Goal: Transaction & Acquisition: Book appointment/travel/reservation

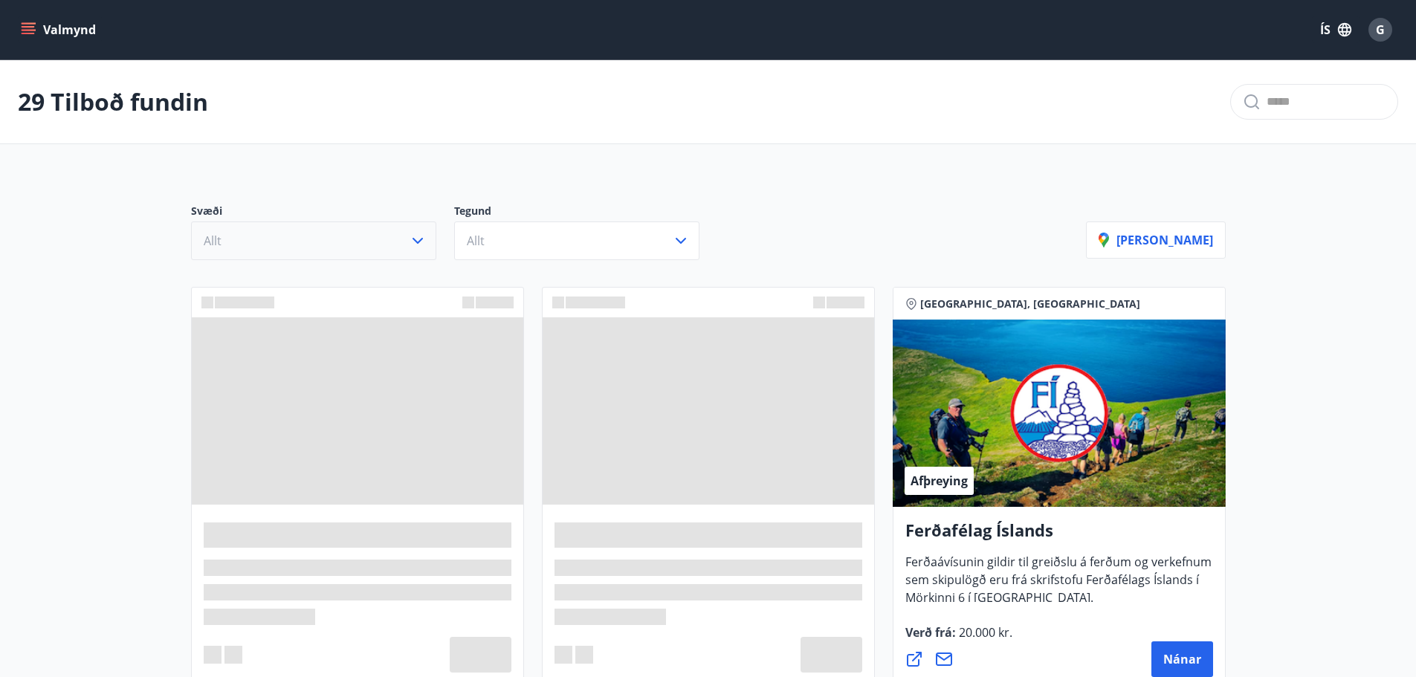
click at [276, 241] on button "Allt" at bounding box center [313, 240] width 245 height 39
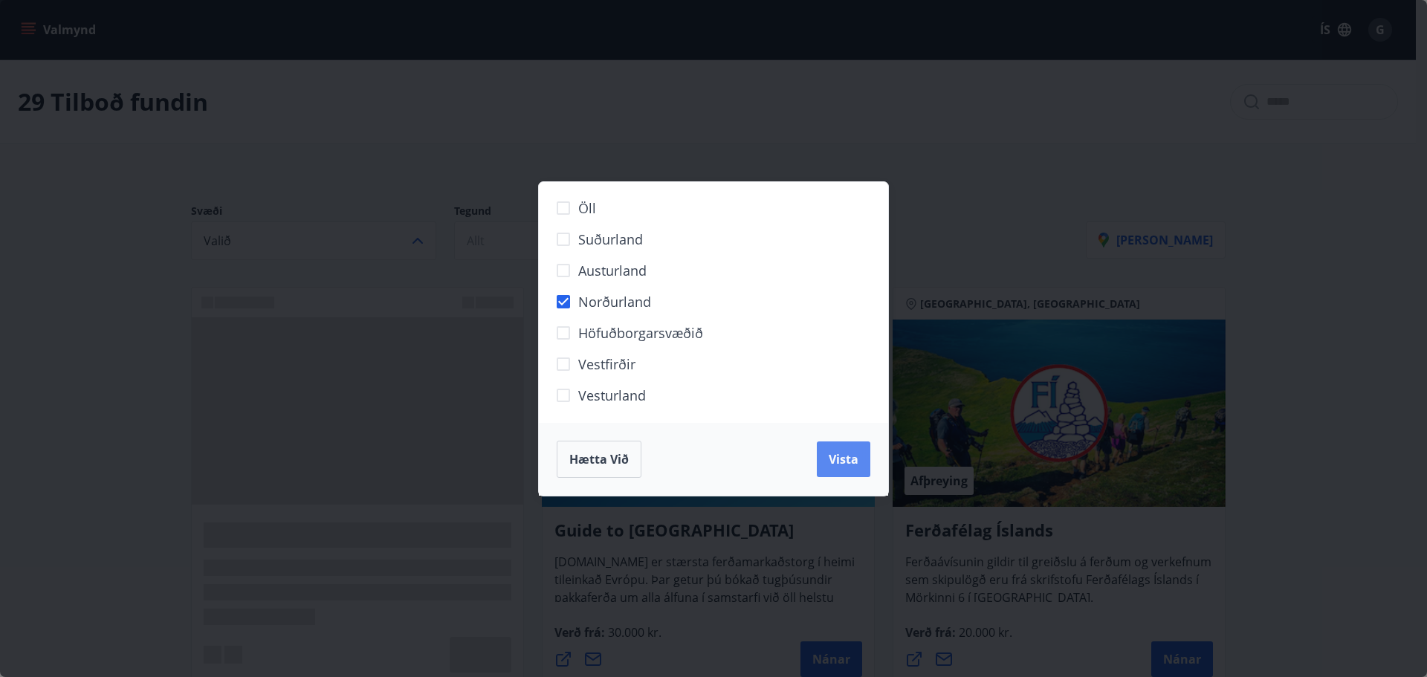
click at [863, 458] on button "Vista" at bounding box center [844, 459] width 54 height 36
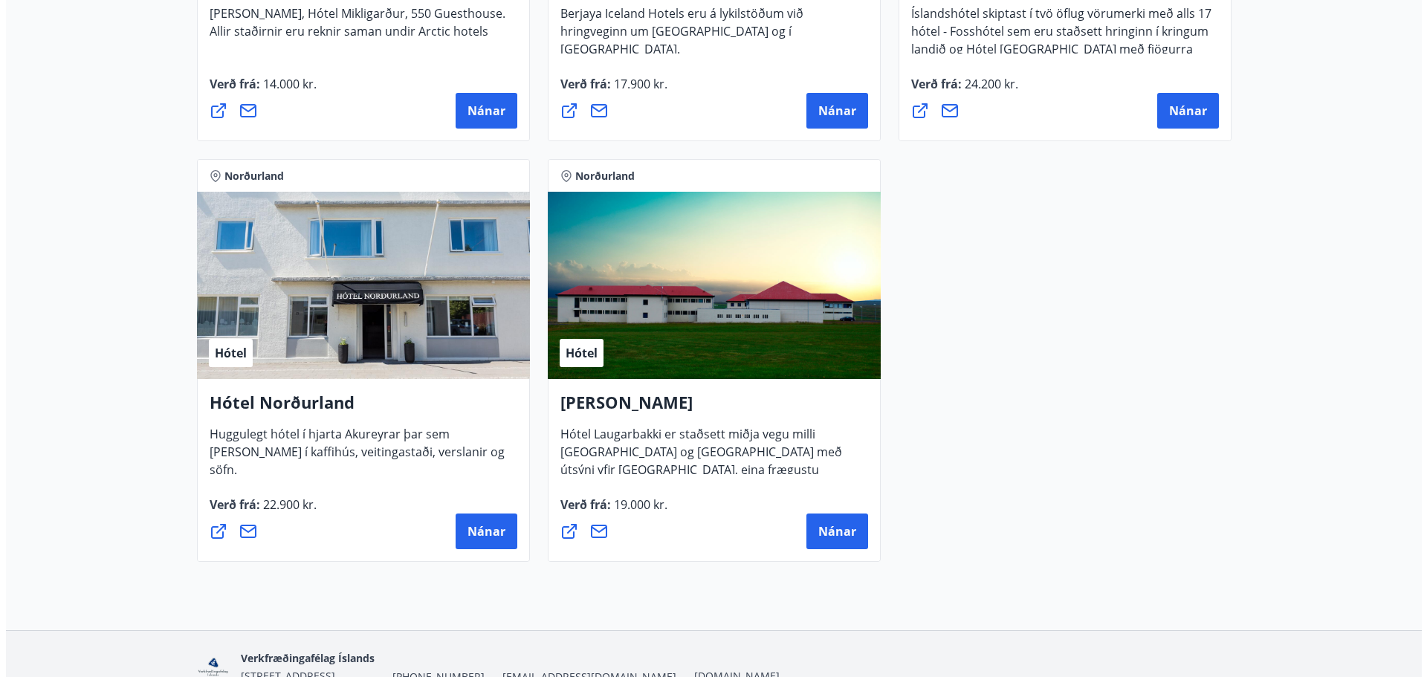
scroll to position [1040, 0]
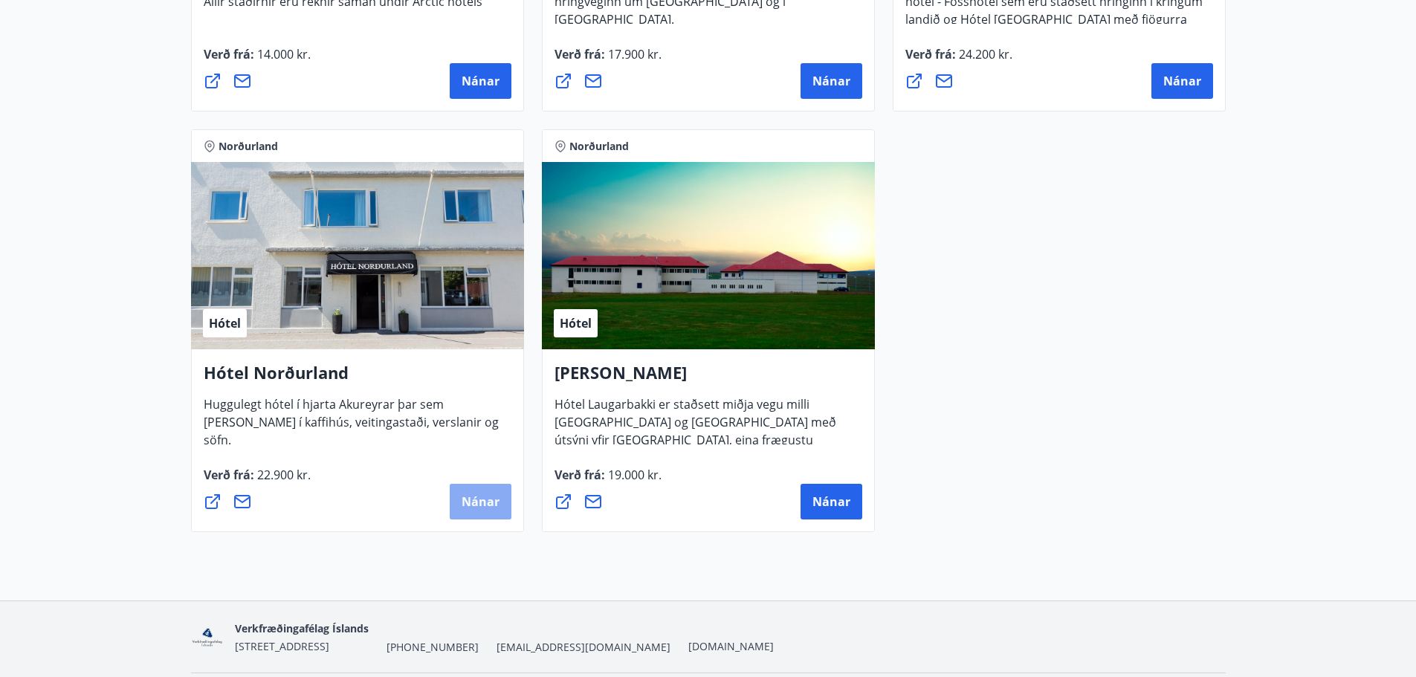
click at [487, 496] on span "Nánar" at bounding box center [480, 501] width 38 height 16
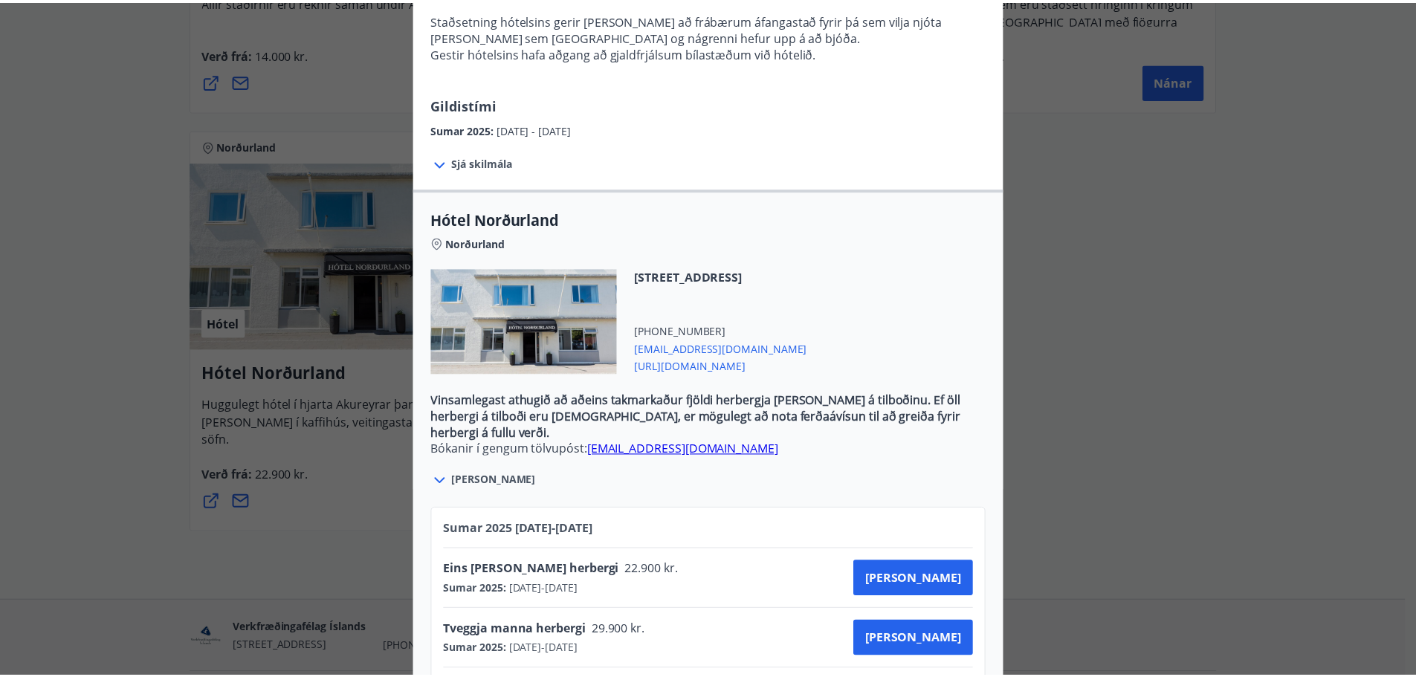
scroll to position [331, 0]
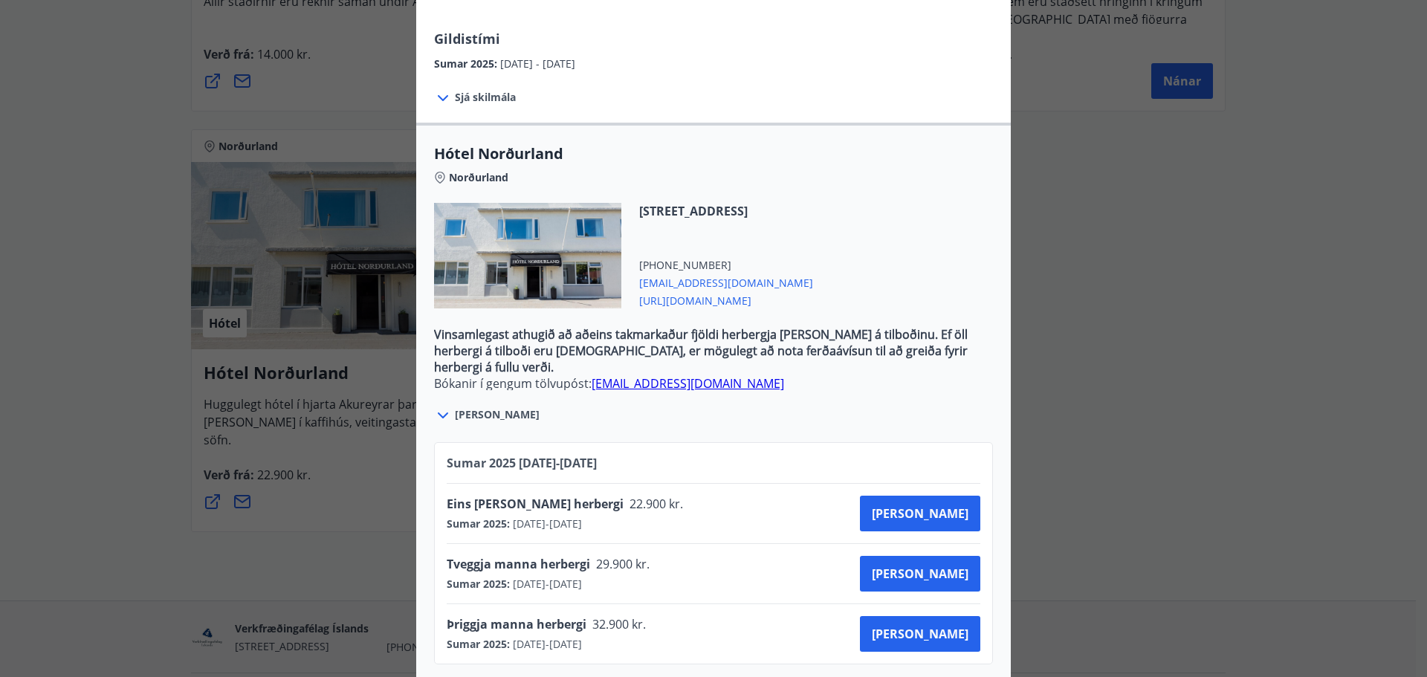
click at [643, 375] on link "[EMAIL_ADDRESS][DOMAIN_NAME]" at bounding box center [687, 383] width 192 height 16
click at [1267, 184] on div "Hótel Norðurland Bókanir í gengum tölvupóst: [EMAIL_ADDRESS][DOMAIN_NAME] Taka …" at bounding box center [713, 7] width 1427 height 677
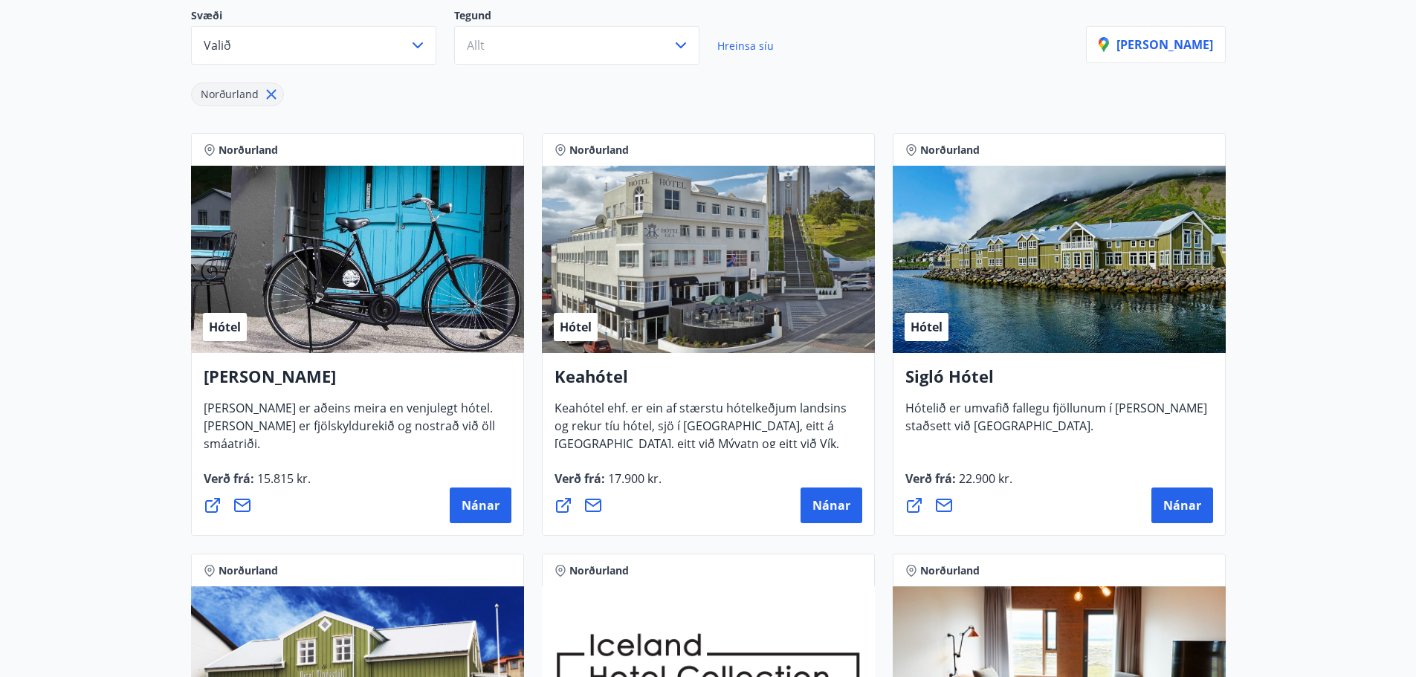
scroll to position [0, 0]
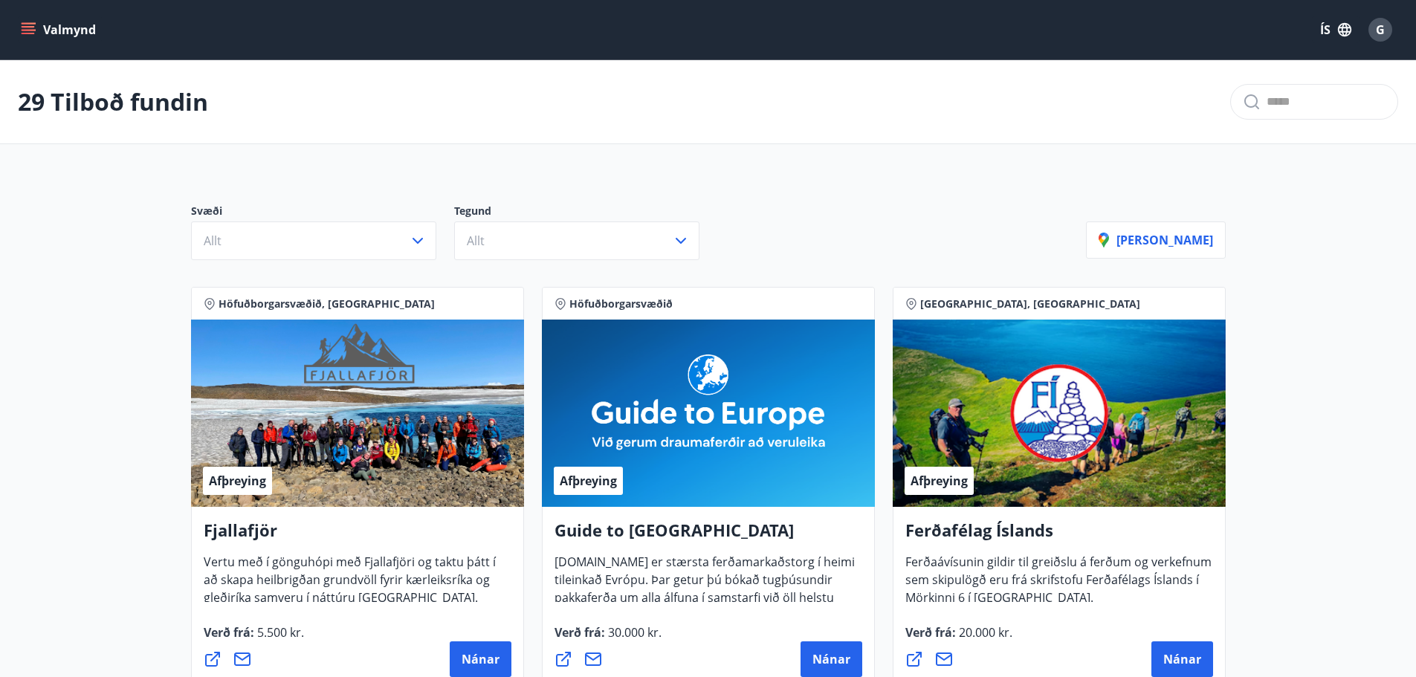
click at [28, 30] on icon "menu" at bounding box center [30, 29] width 16 height 1
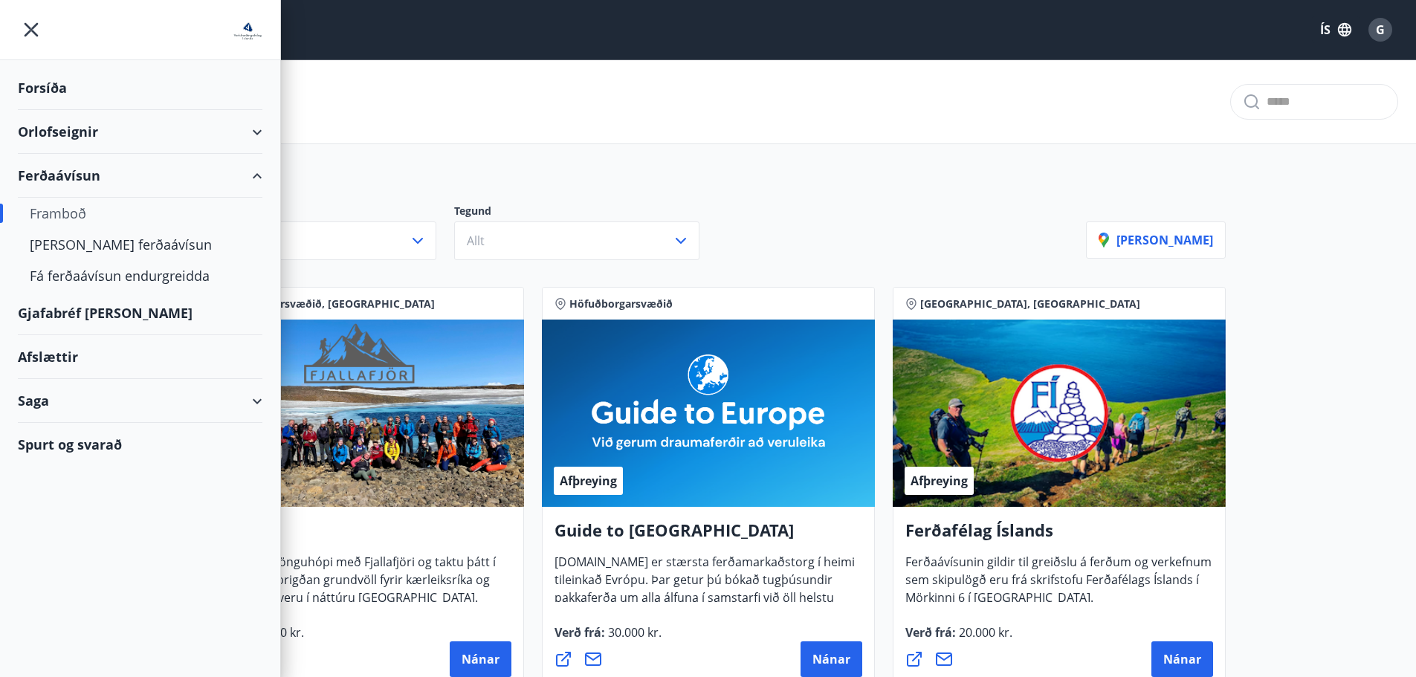
click at [28, 30] on icon "menu" at bounding box center [31, 29] width 27 height 27
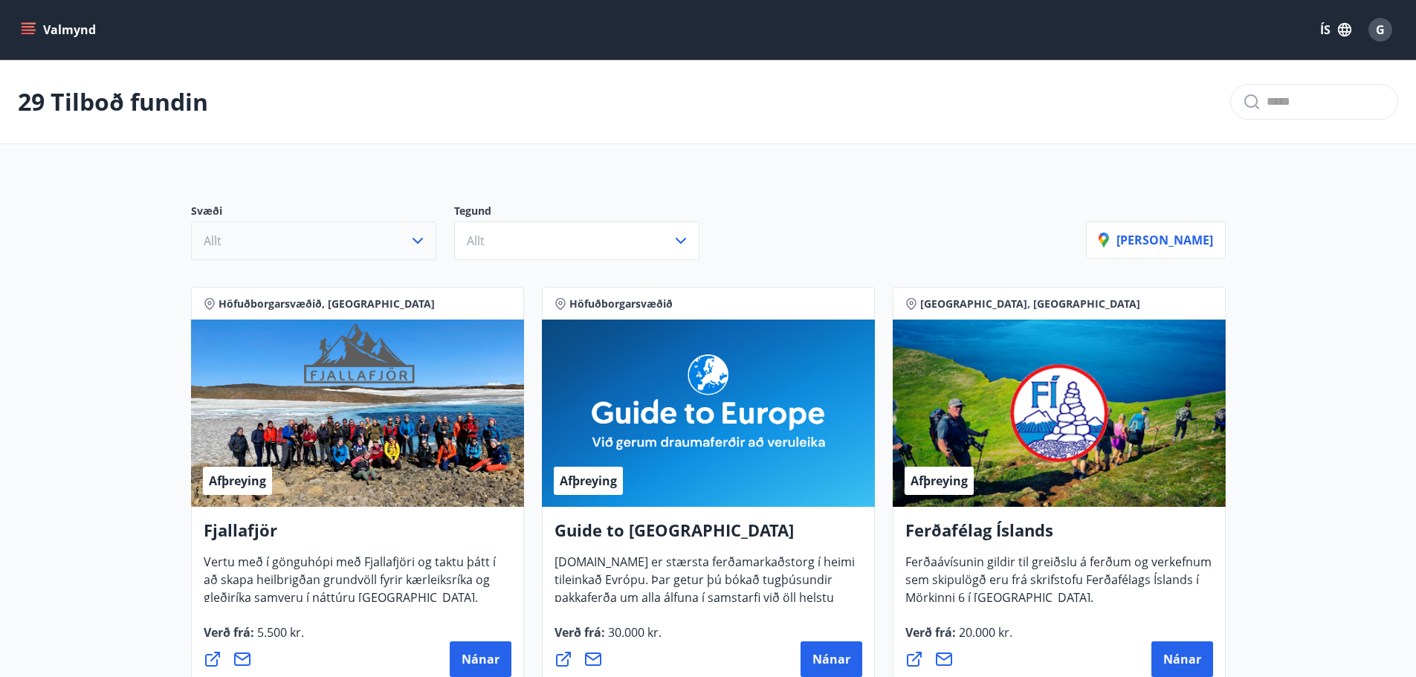
click at [260, 243] on button "Allt" at bounding box center [313, 240] width 245 height 39
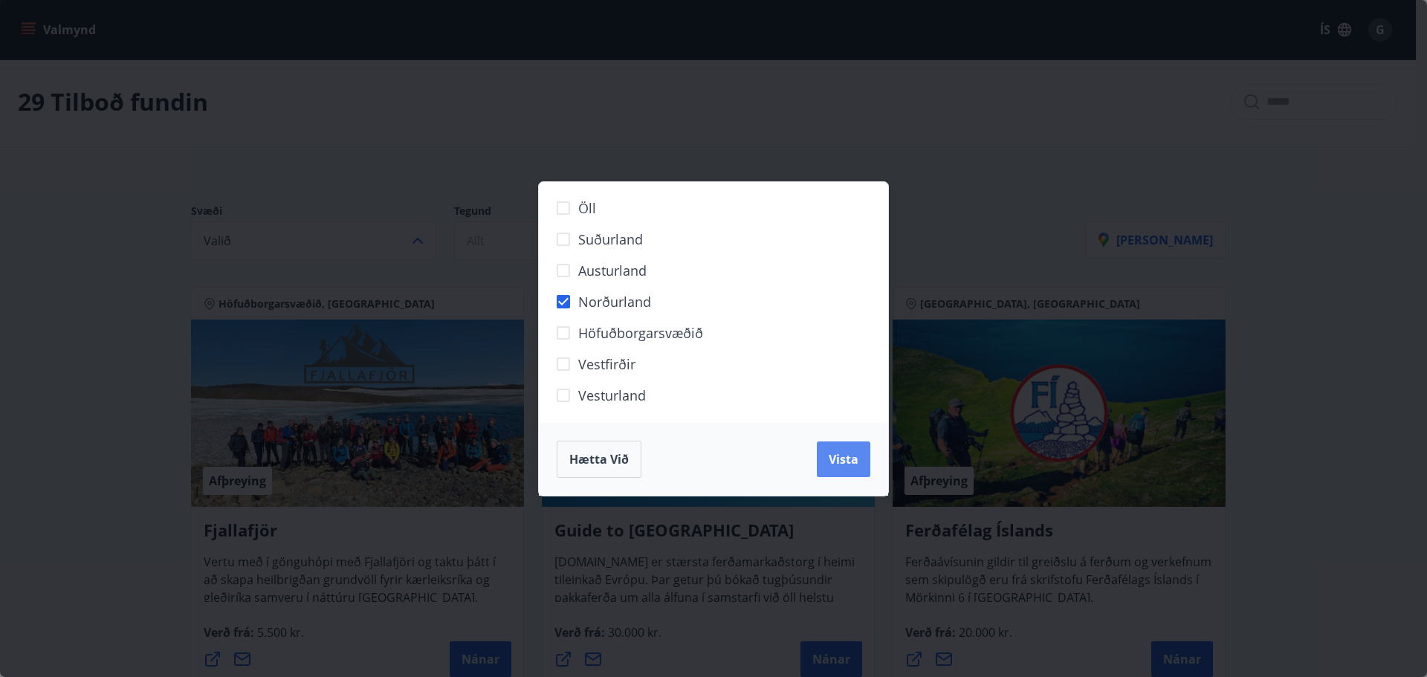
click at [857, 460] on span "Vista" at bounding box center [844, 459] width 30 height 16
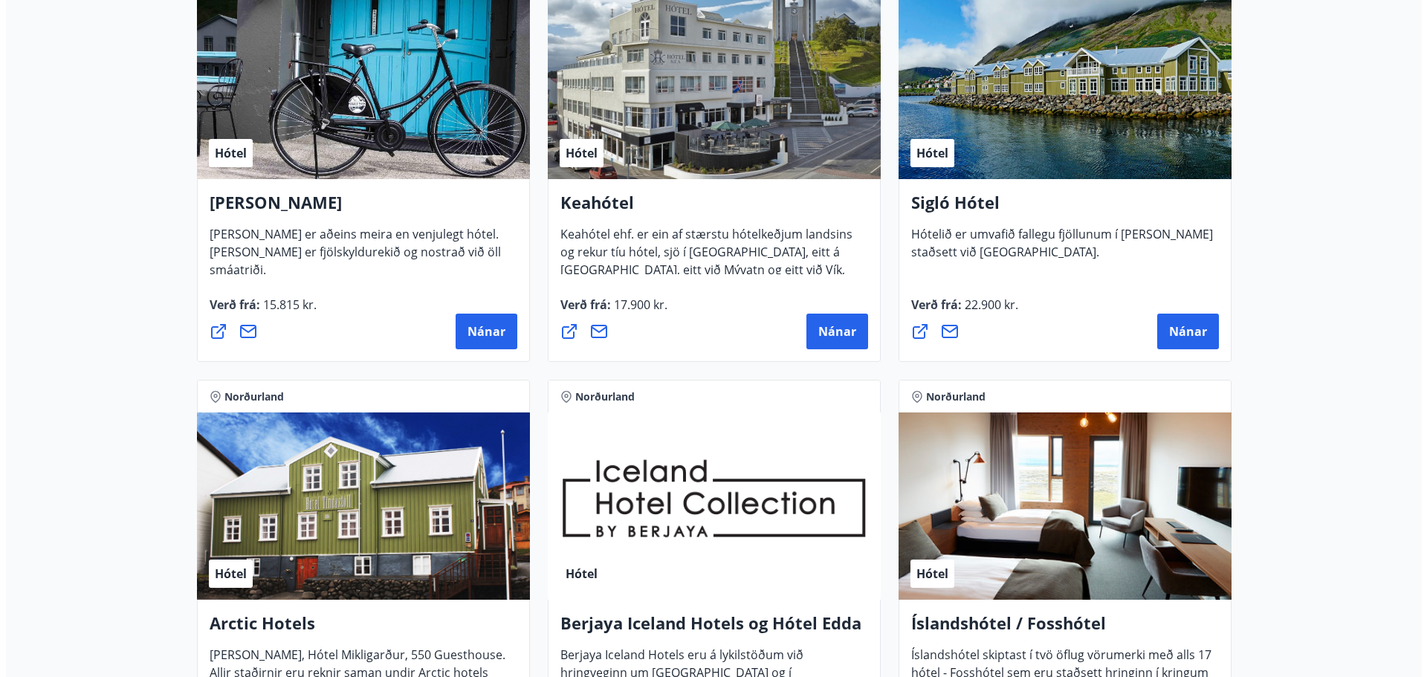
scroll to position [372, 0]
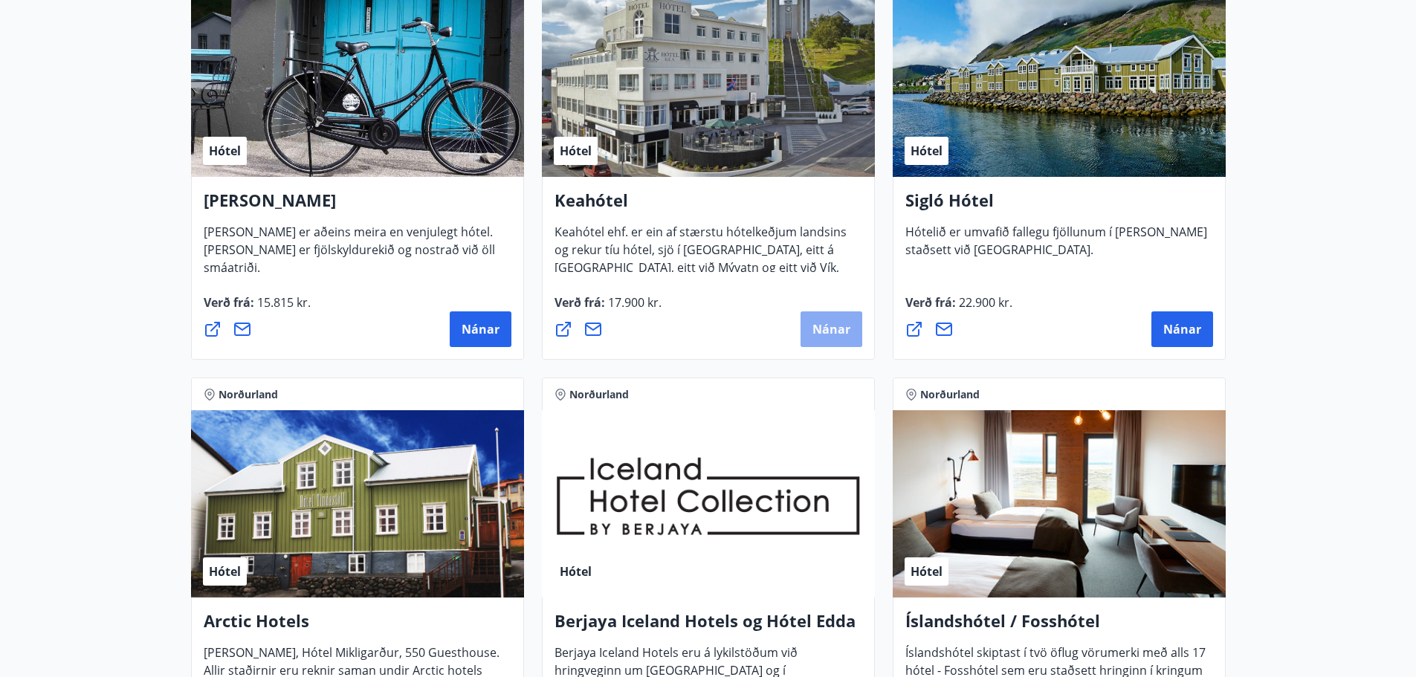
click at [816, 337] on button "Nánar" at bounding box center [831, 329] width 62 height 36
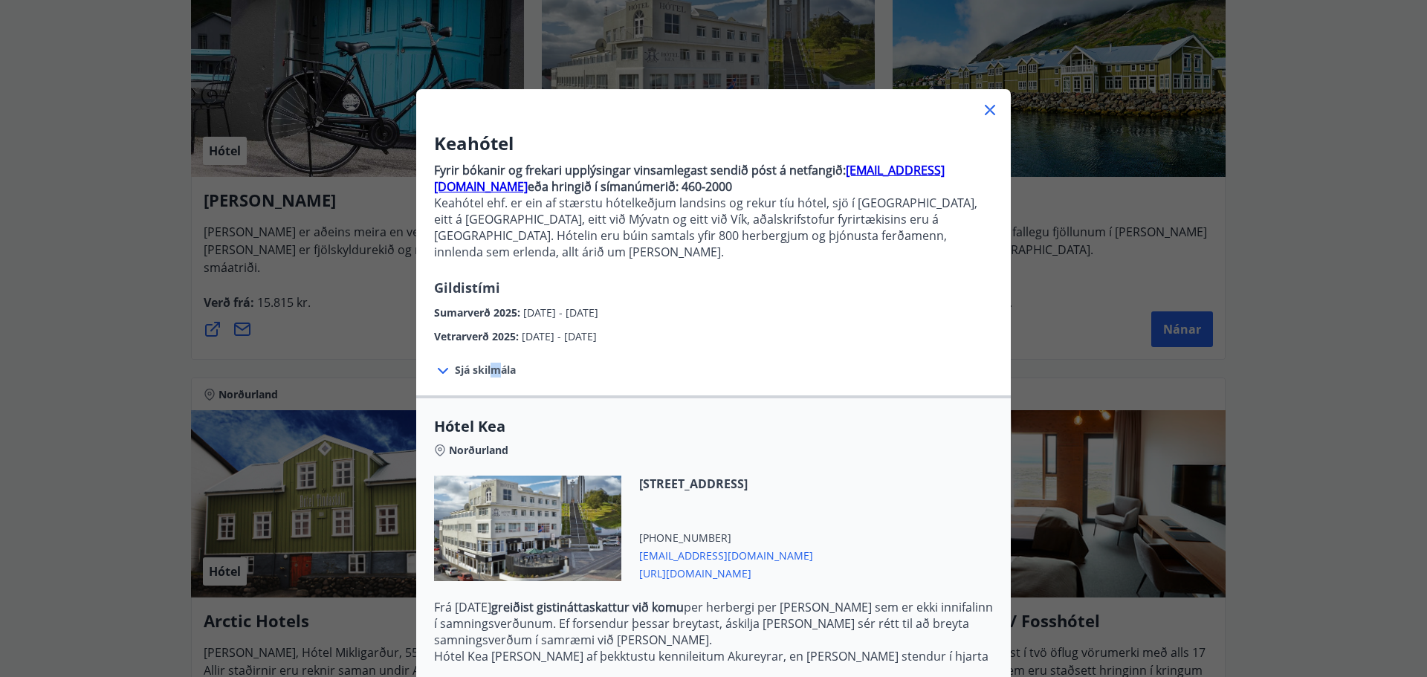
click at [490, 363] on span "Sjá skilmála" at bounding box center [485, 370] width 61 height 15
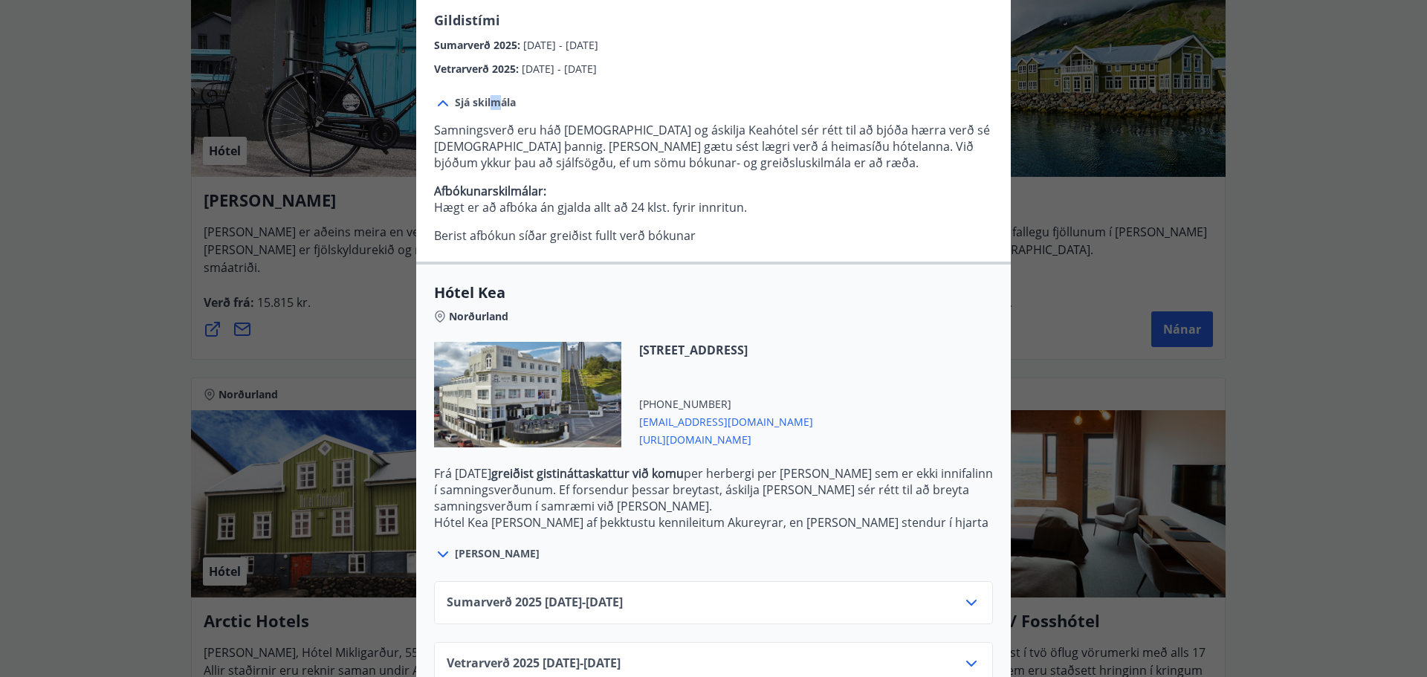
scroll to position [288, 0]
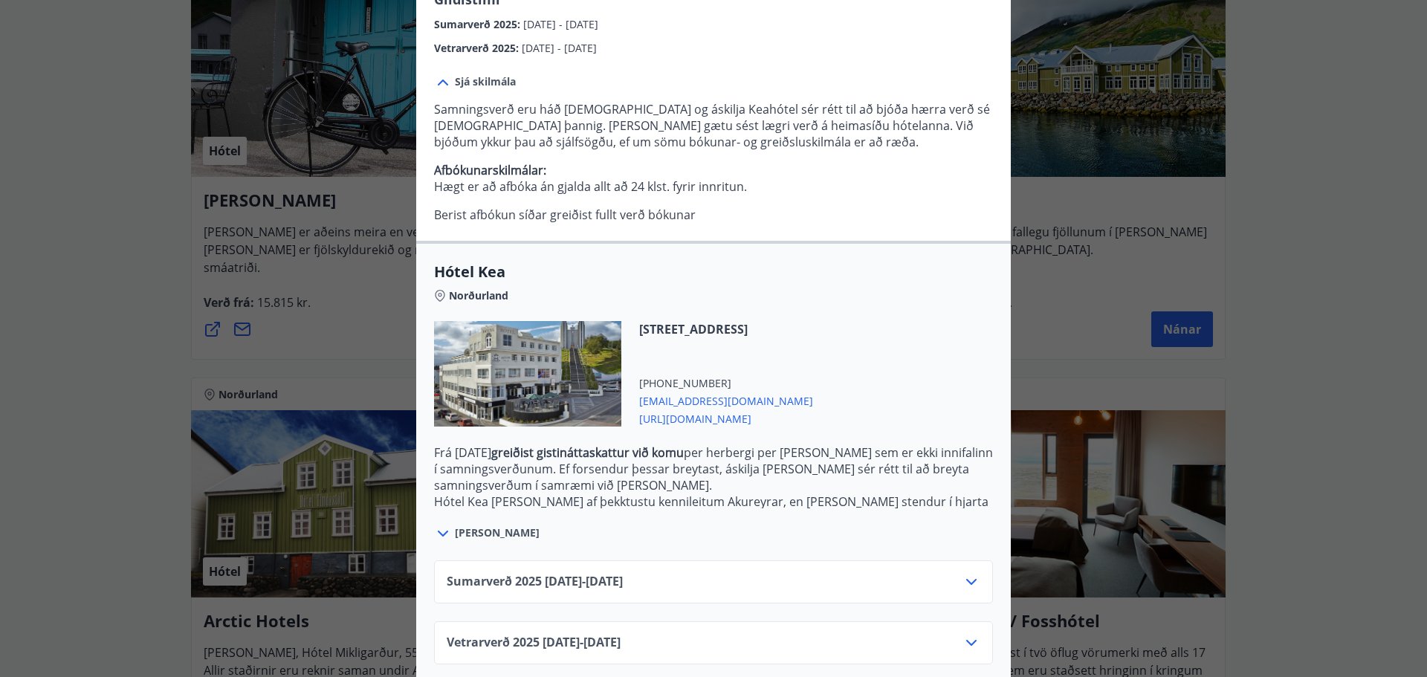
click at [606, 573] on span "Sumarverð 2025 16.05.25 - 30.09.25" at bounding box center [535, 582] width 176 height 18
click at [948, 573] on div "Sumarverð 2025 16.05.25 - 30.09.25" at bounding box center [714, 588] width 534 height 30
click at [962, 573] on icon at bounding box center [971, 582] width 18 height 18
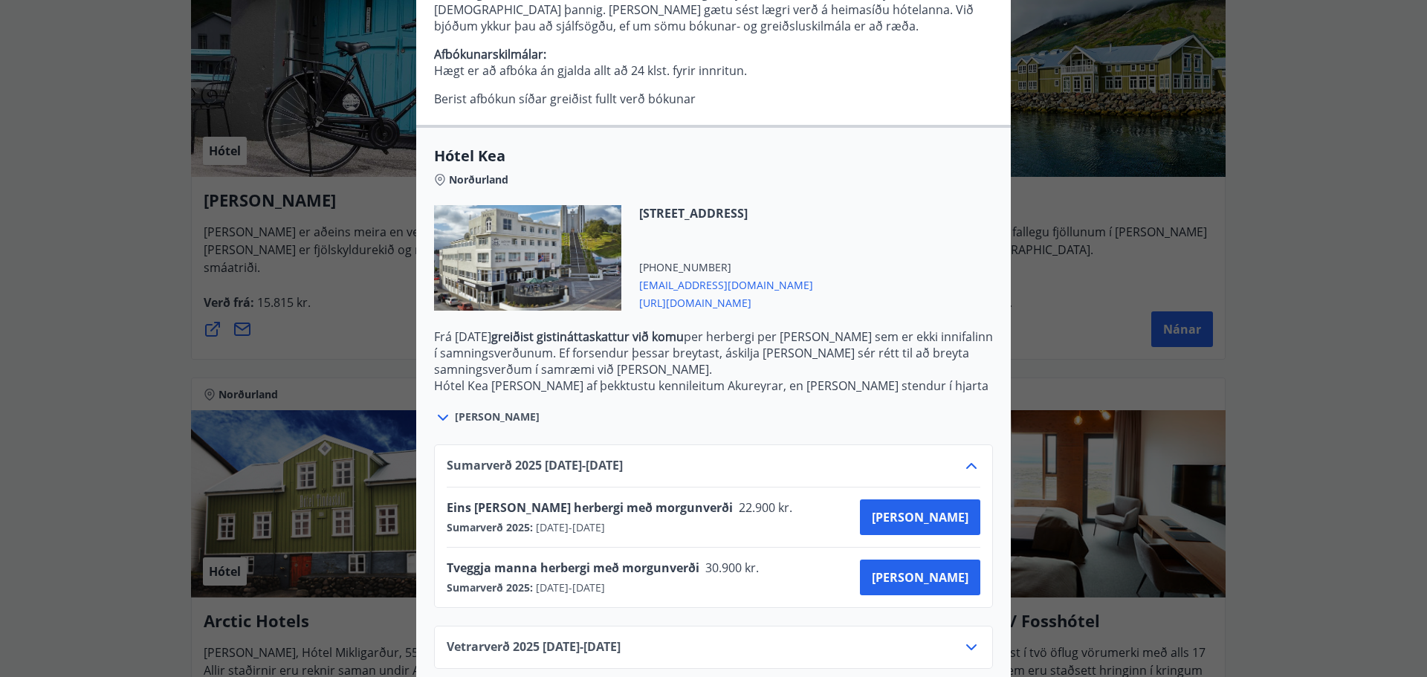
scroll to position [409, 0]
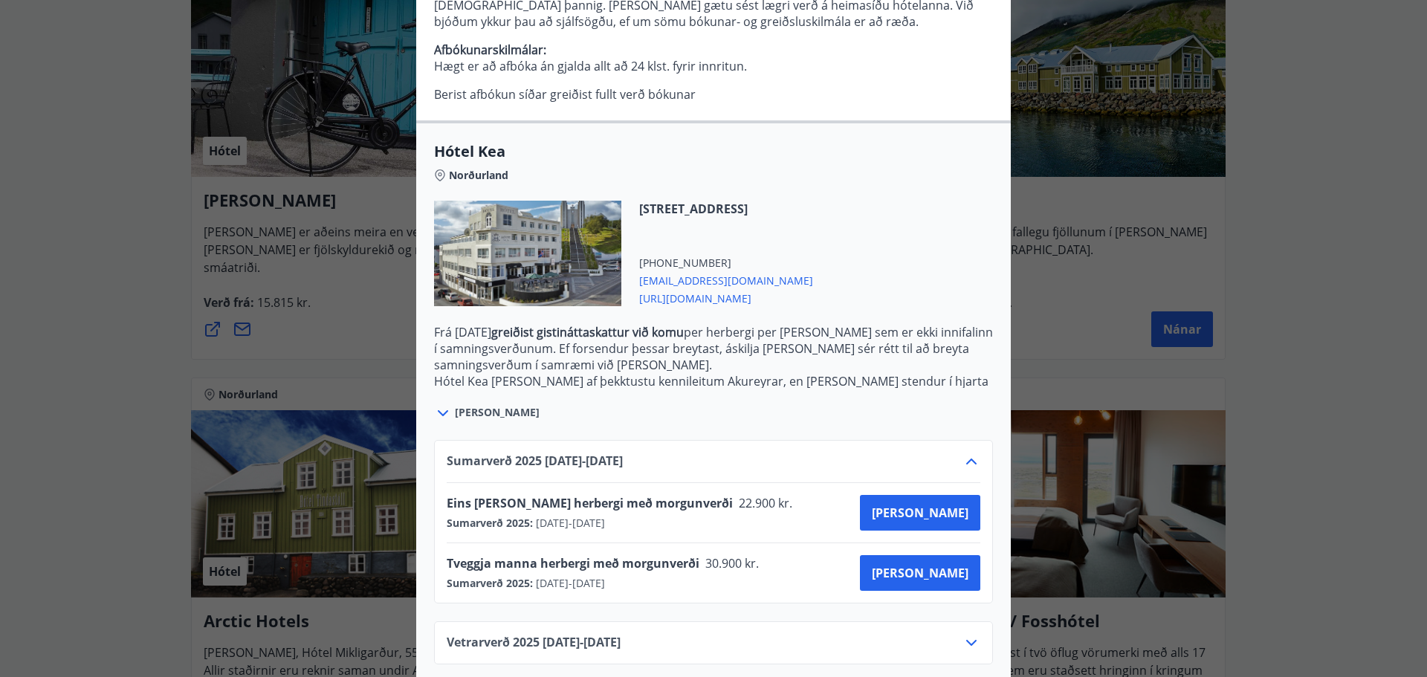
click at [713, 288] on span "https://www.keahotels.is/" at bounding box center [726, 297] width 174 height 18
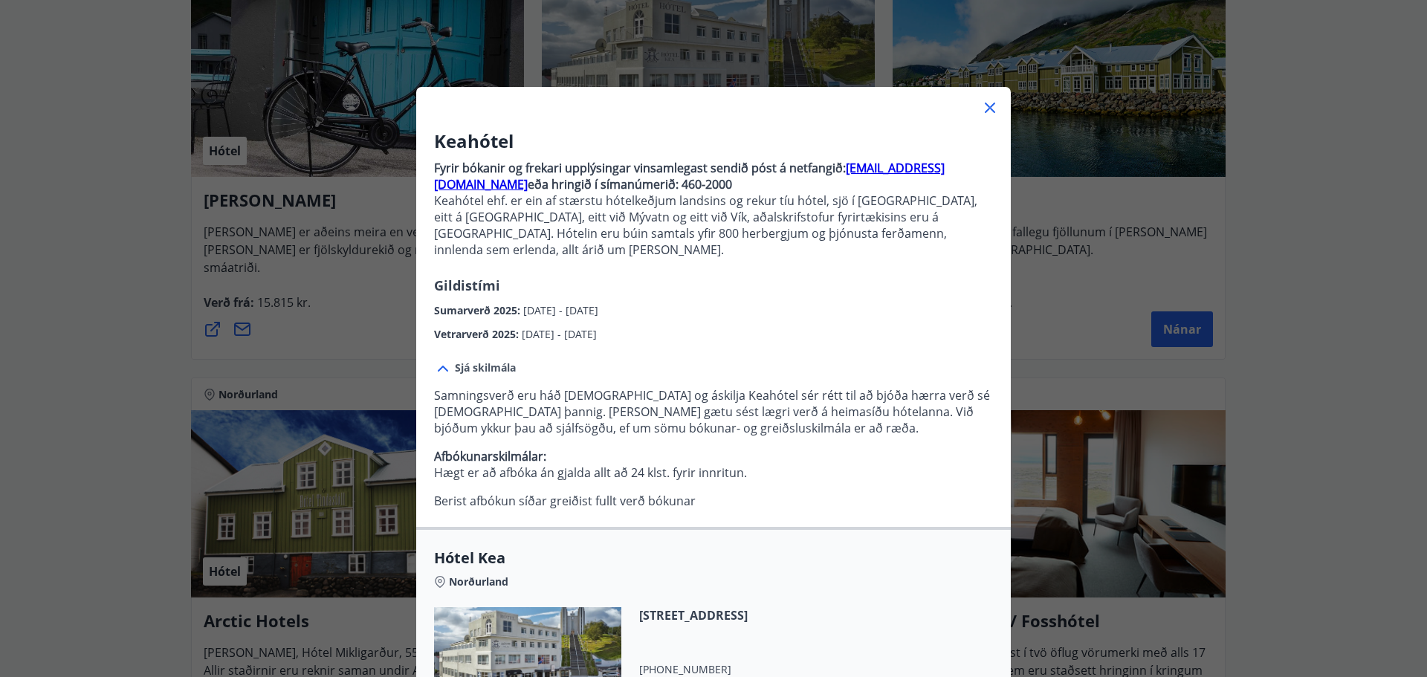
scroll to position [0, 0]
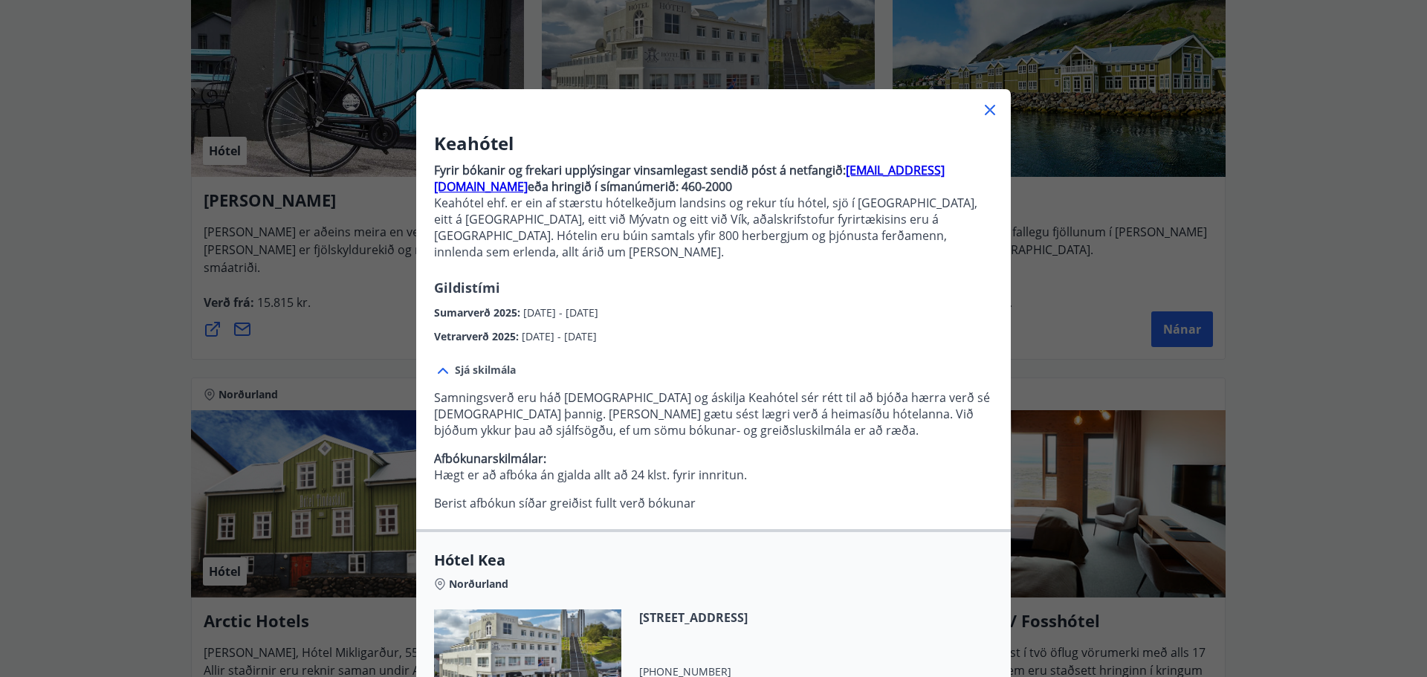
click at [862, 163] on strong "bokanir@keahotels.is" at bounding box center [689, 178] width 510 height 33
click at [985, 108] on icon at bounding box center [990, 110] width 10 height 10
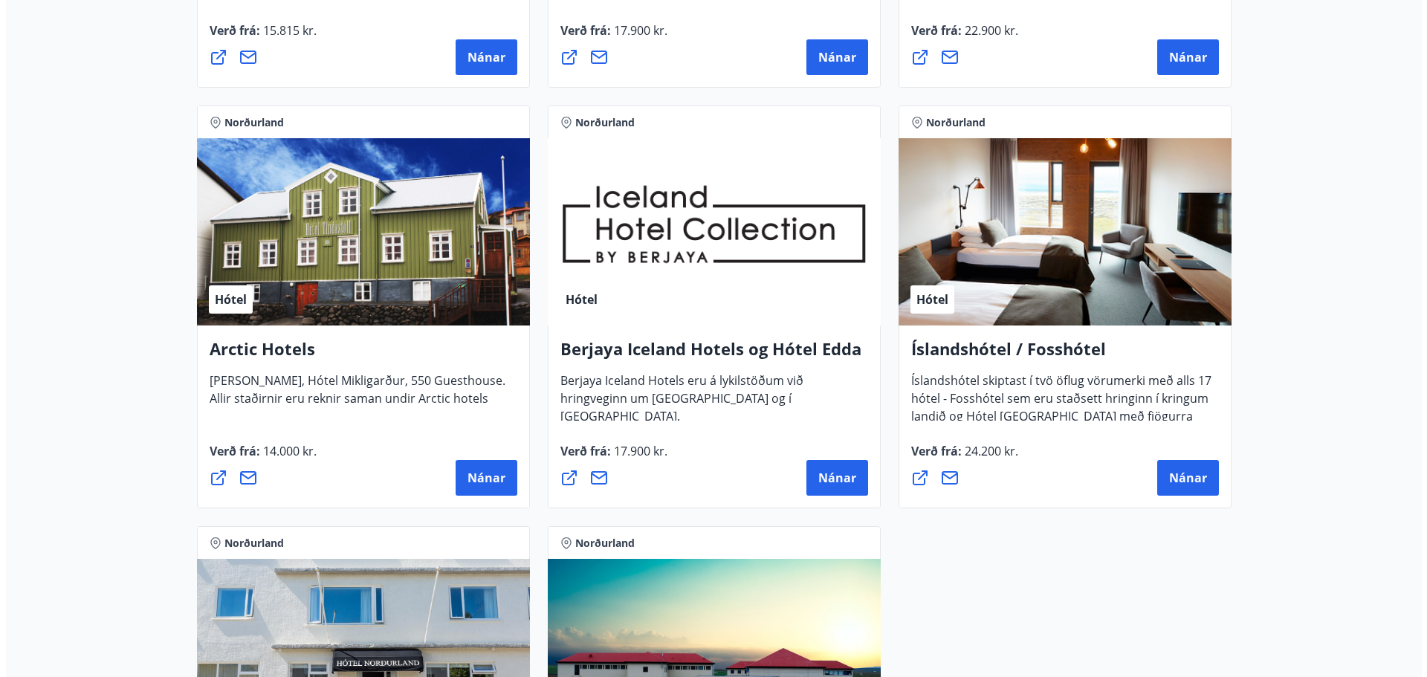
scroll to position [643, 0]
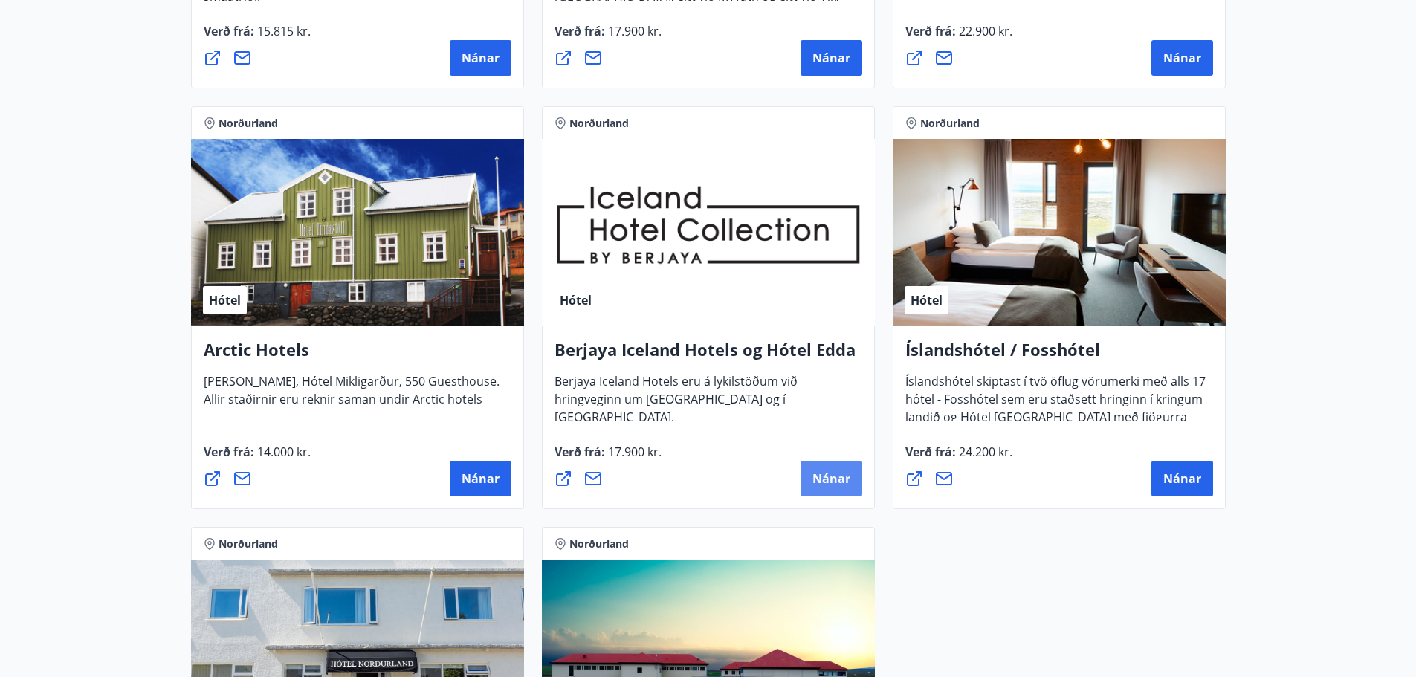
click at [852, 482] on button "Nánar" at bounding box center [831, 479] width 62 height 36
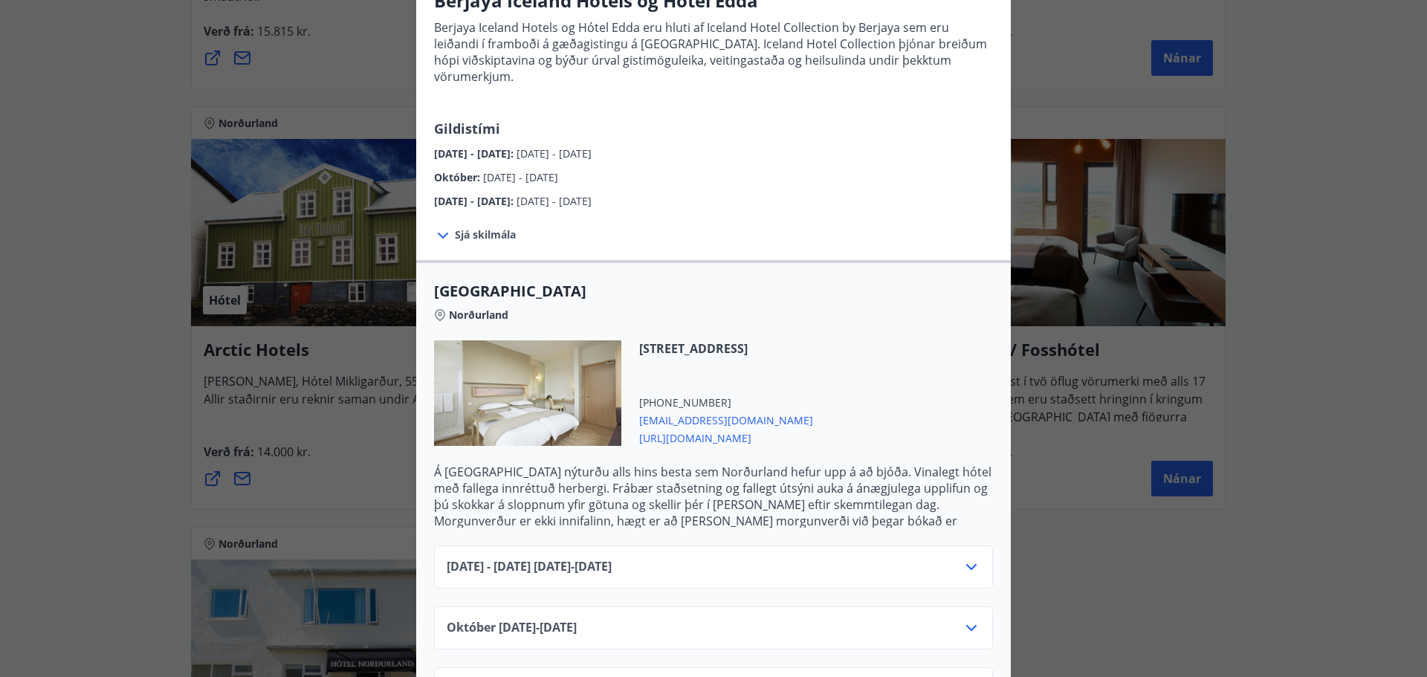
scroll to position [149, 0]
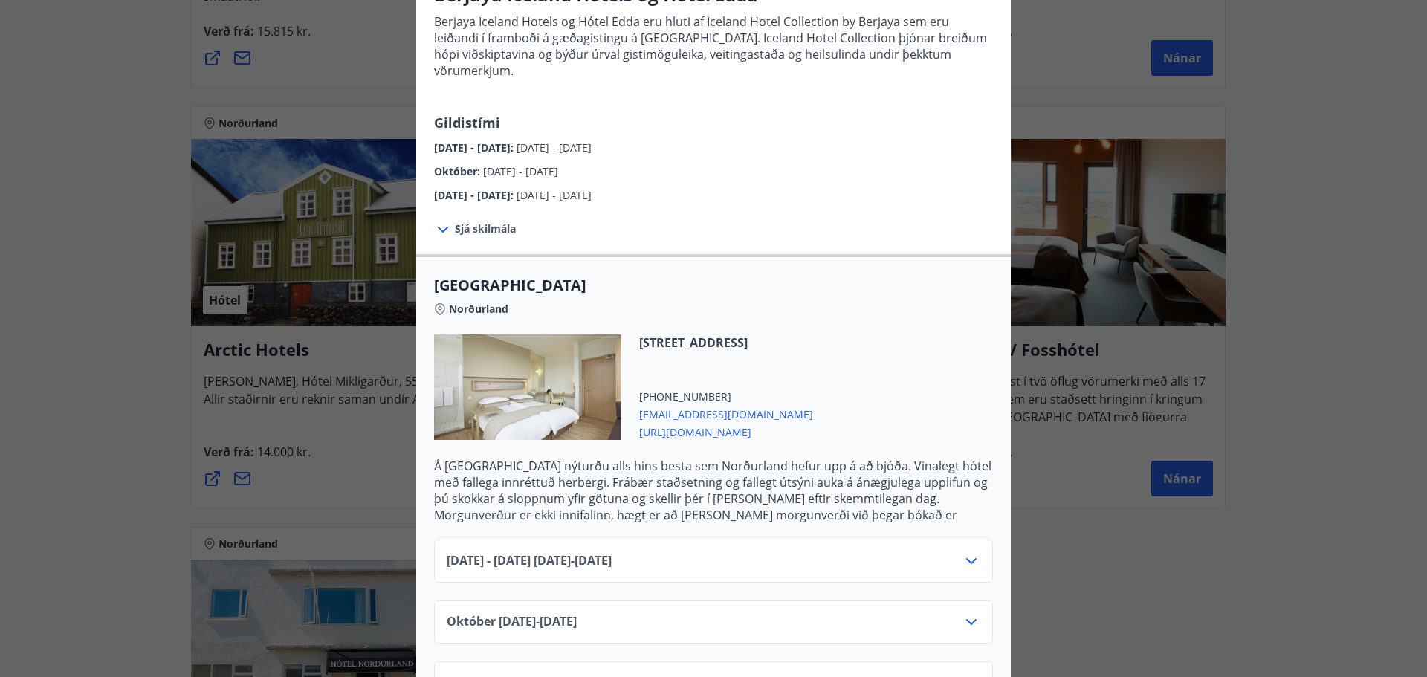
click at [841, 539] on div "Júní 2025 - September 2025 01.06.25 - 30.09.25" at bounding box center [713, 560] width 559 height 43
click at [969, 552] on icon at bounding box center [971, 561] width 18 height 18
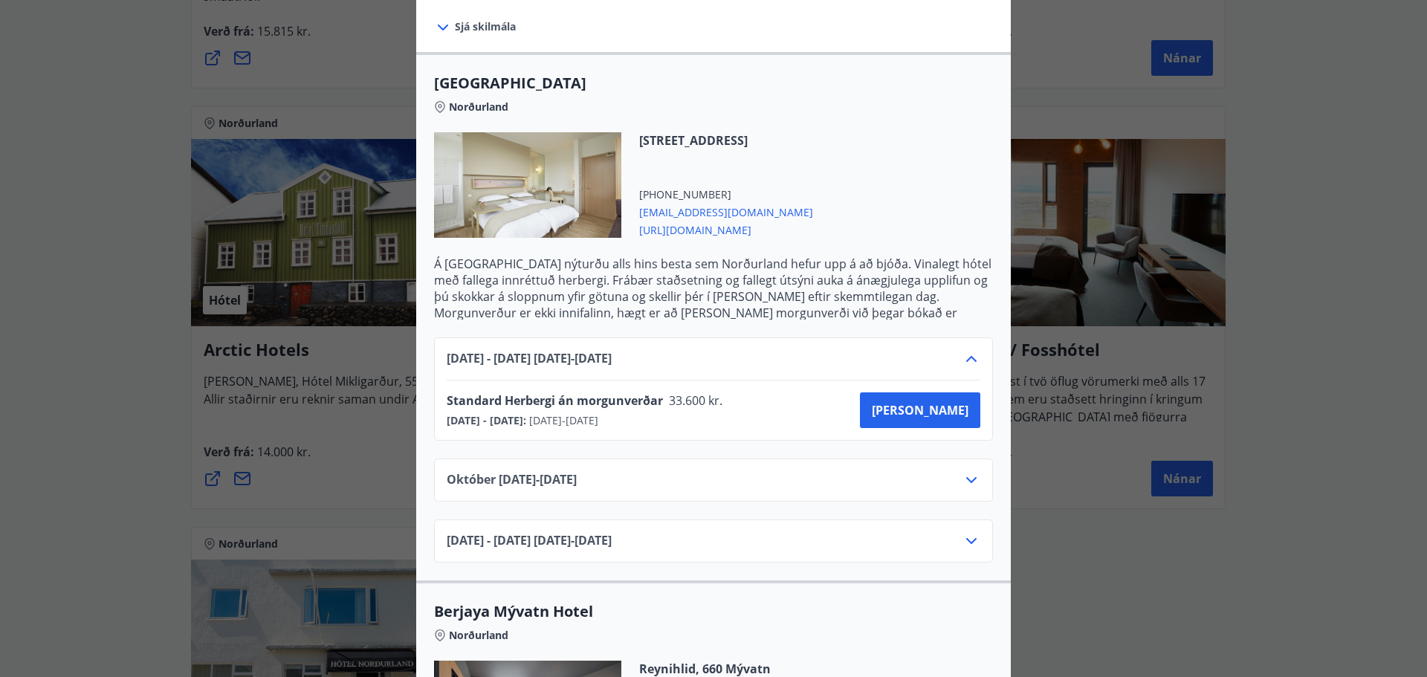
scroll to position [372, 0]
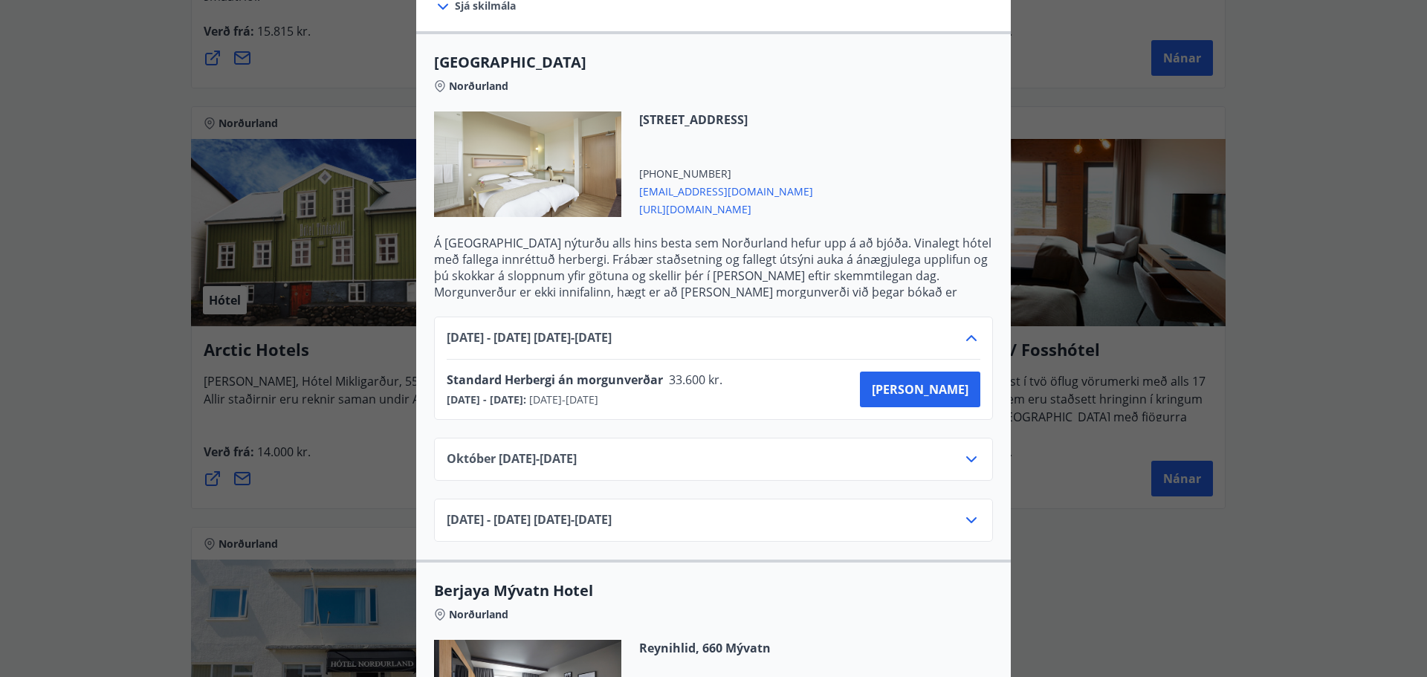
click at [938, 450] on div "Október 01.10.25 - 31.10.25" at bounding box center [714, 465] width 534 height 30
click at [970, 450] on icon at bounding box center [971, 459] width 18 height 18
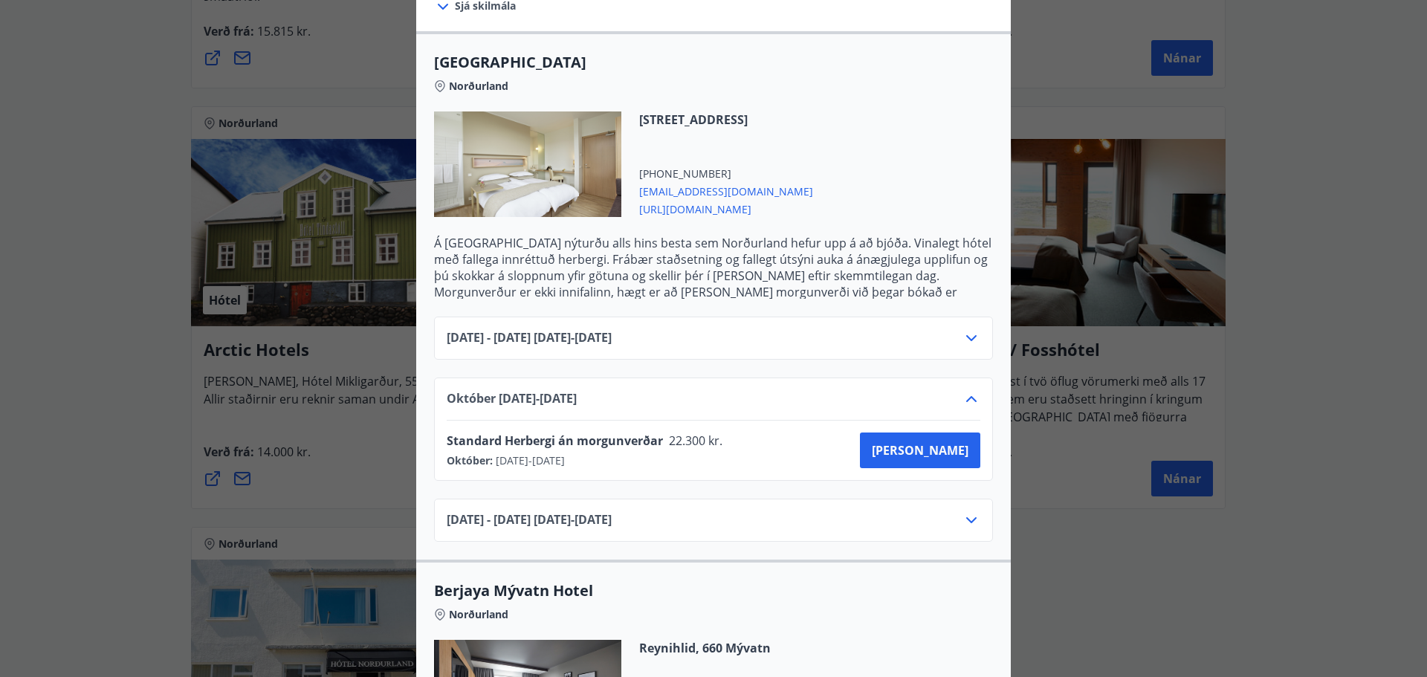
click at [971, 390] on icon at bounding box center [971, 399] width 18 height 18
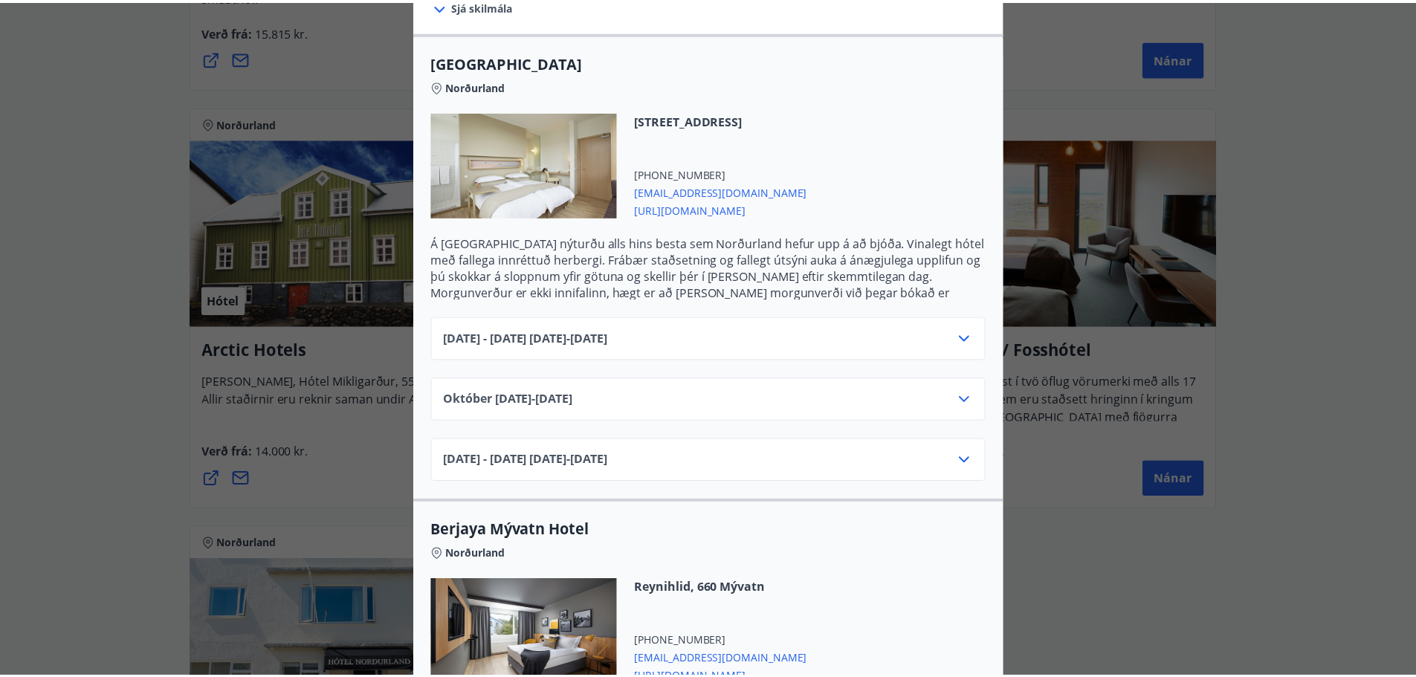
scroll to position [74, 0]
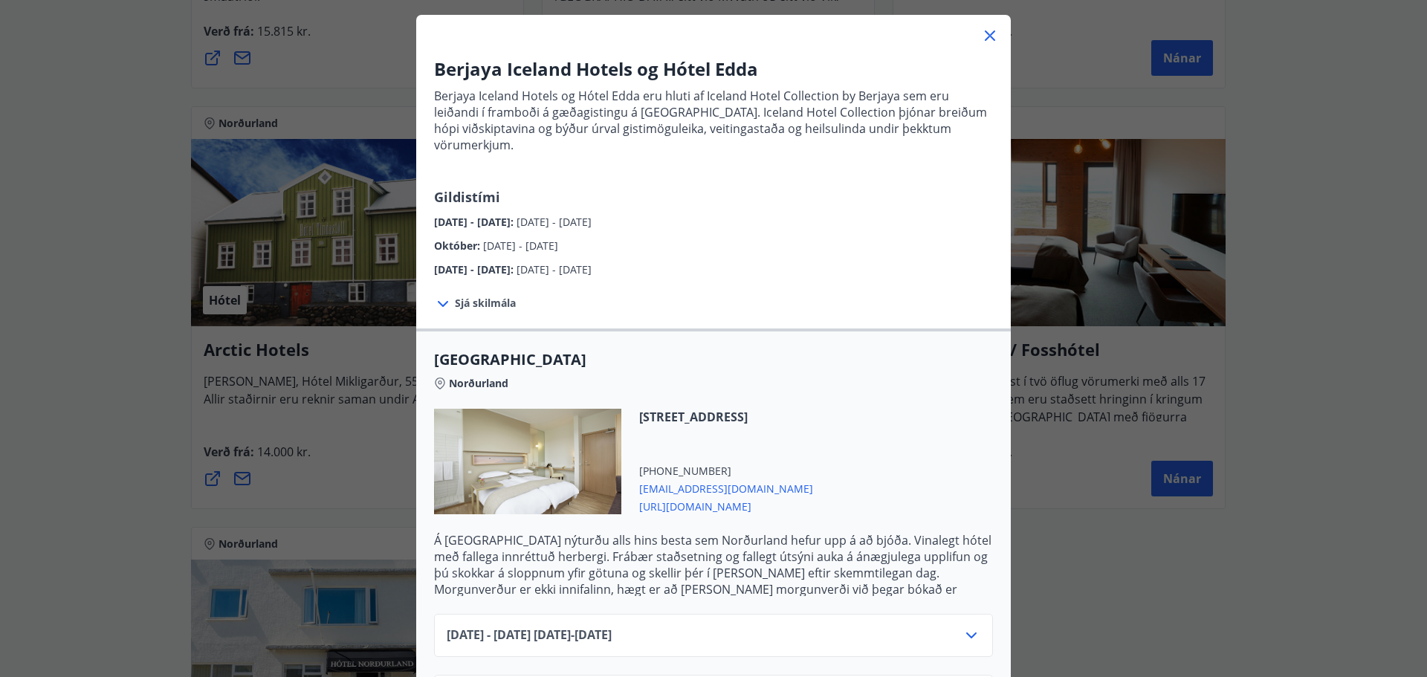
click at [985, 37] on icon at bounding box center [990, 35] width 10 height 10
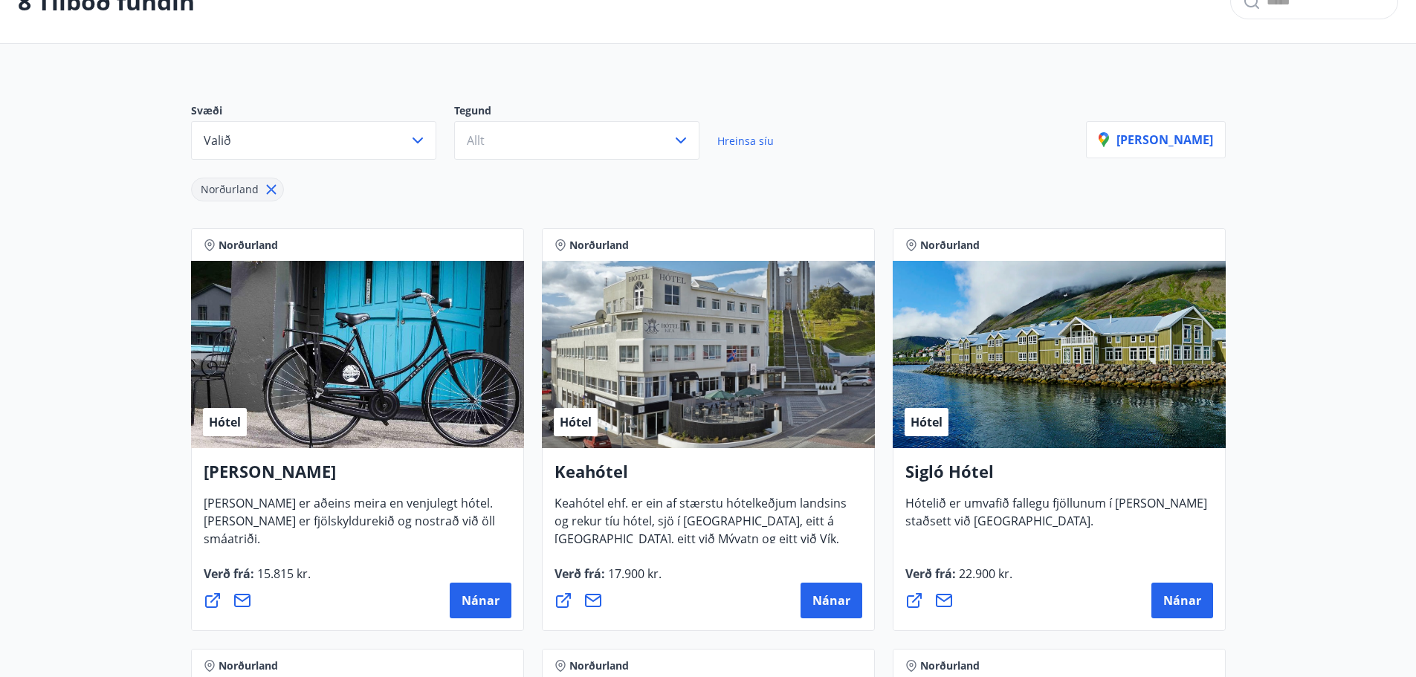
scroll to position [0, 0]
